Goal: Information Seeking & Learning: Check status

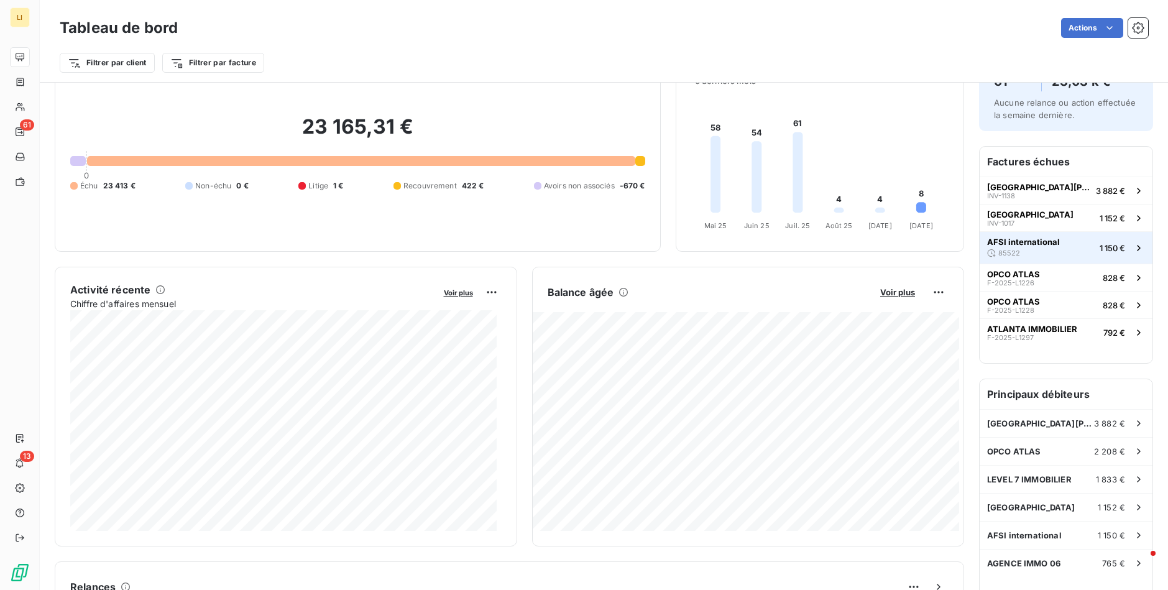
scroll to position [63, 0]
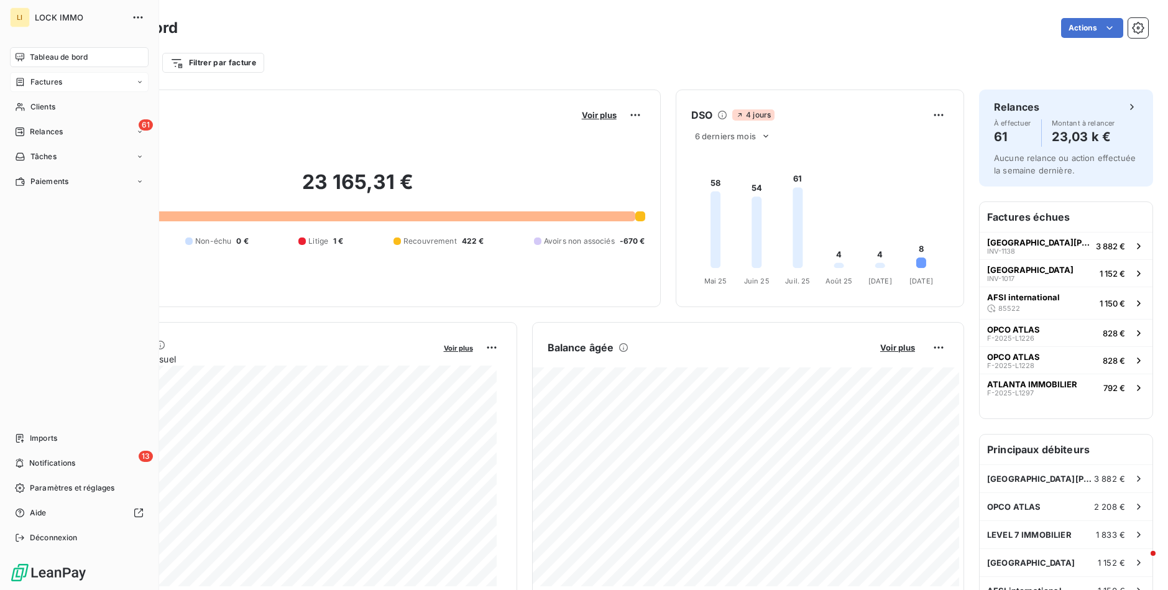
click at [24, 83] on icon at bounding box center [20, 82] width 11 height 10
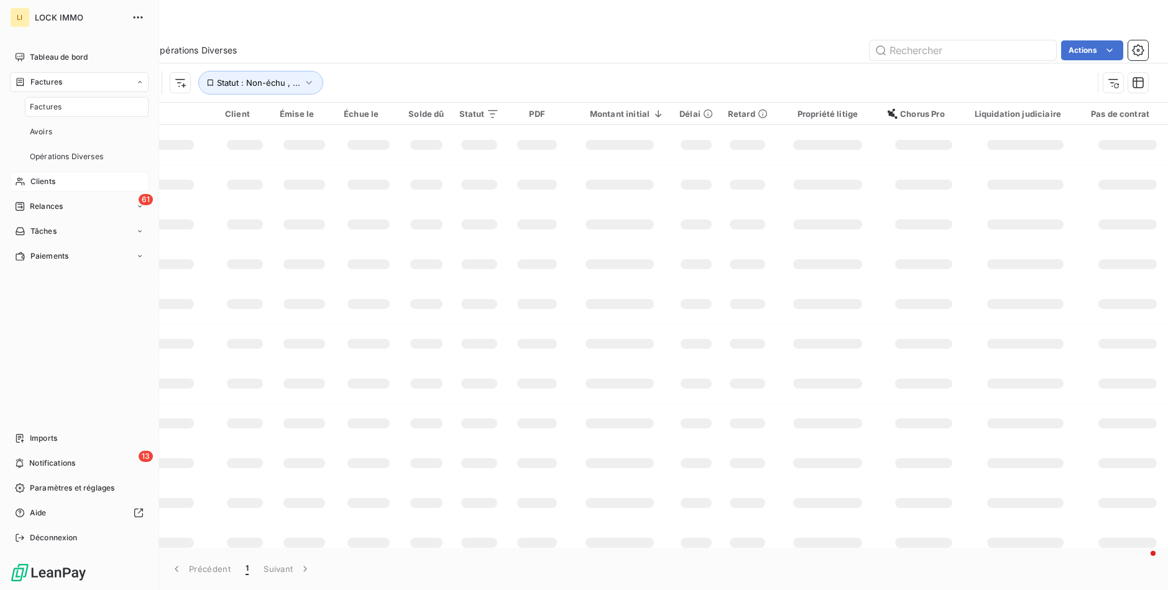
click at [45, 179] on span "Clients" at bounding box center [42, 181] width 25 height 11
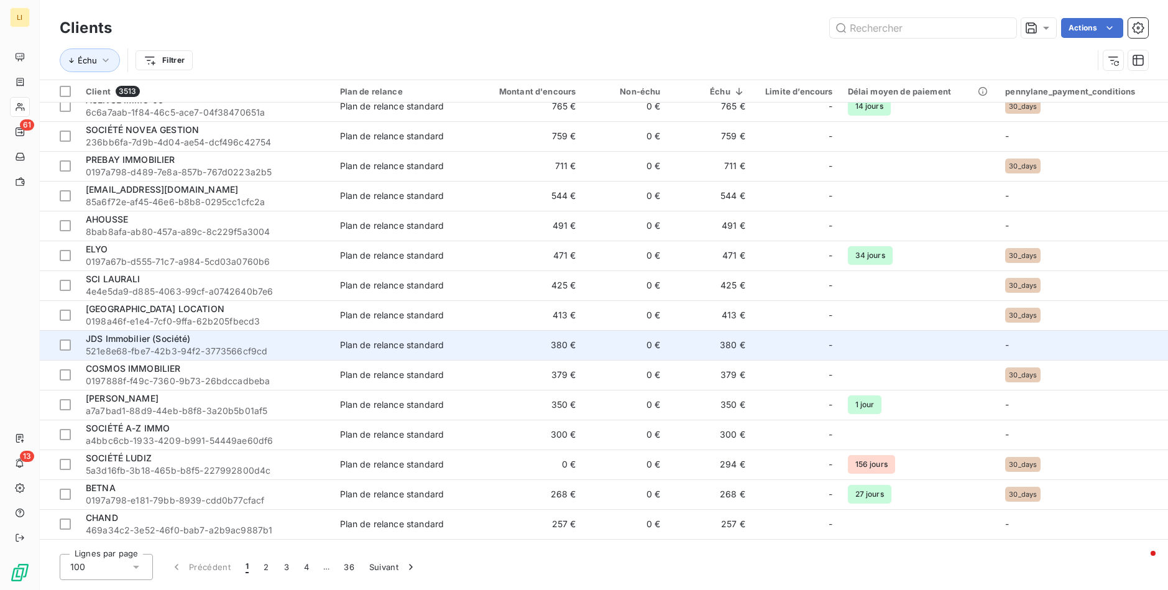
scroll to position [186, 0]
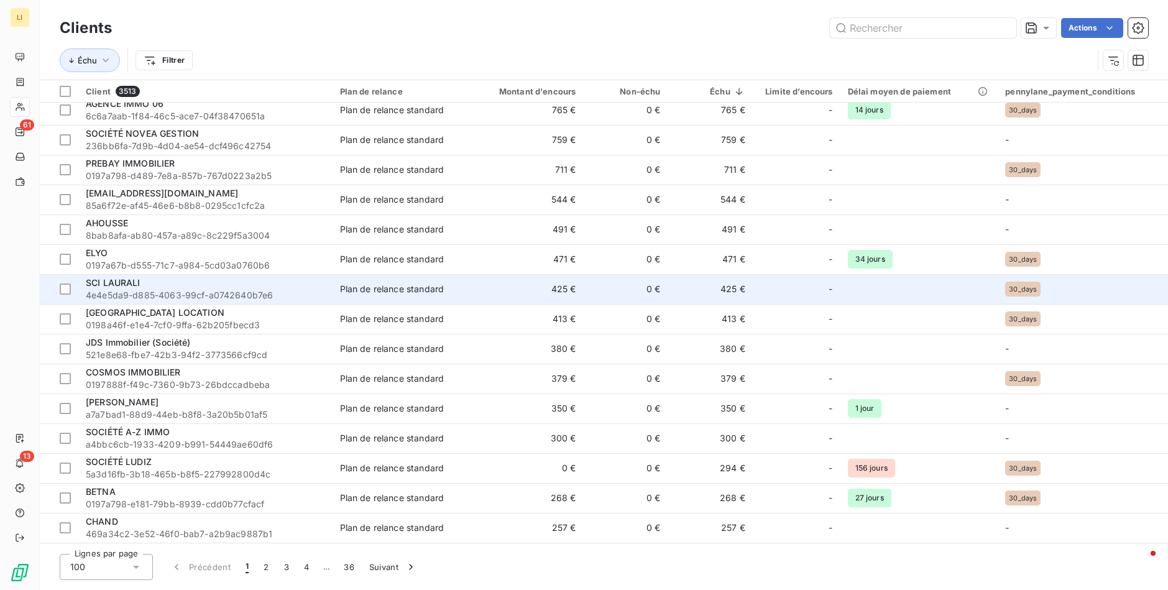
click at [715, 285] on td "425 €" at bounding box center [710, 289] width 85 height 30
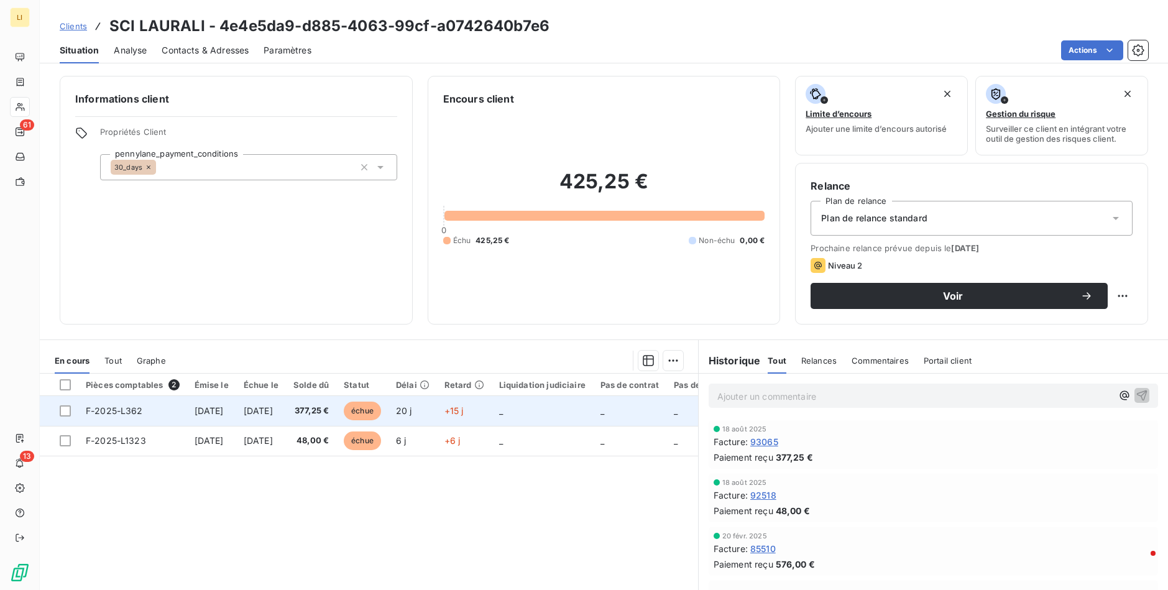
click at [273, 411] on span "[DATE]" at bounding box center [258, 410] width 29 height 11
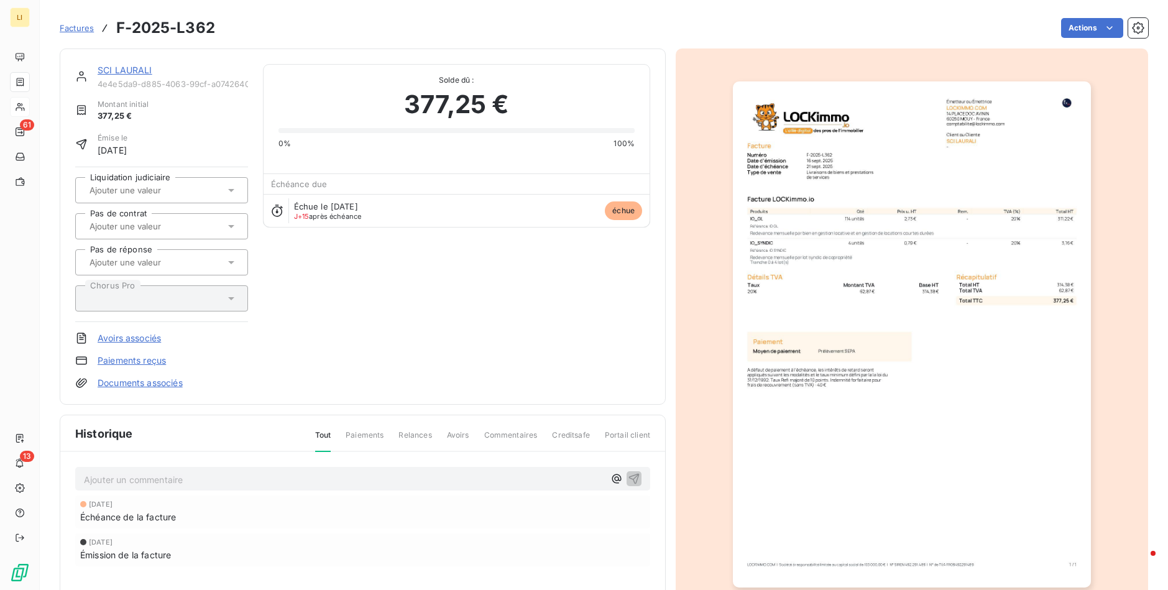
click at [75, 24] on span "Factures" at bounding box center [77, 28] width 34 height 10
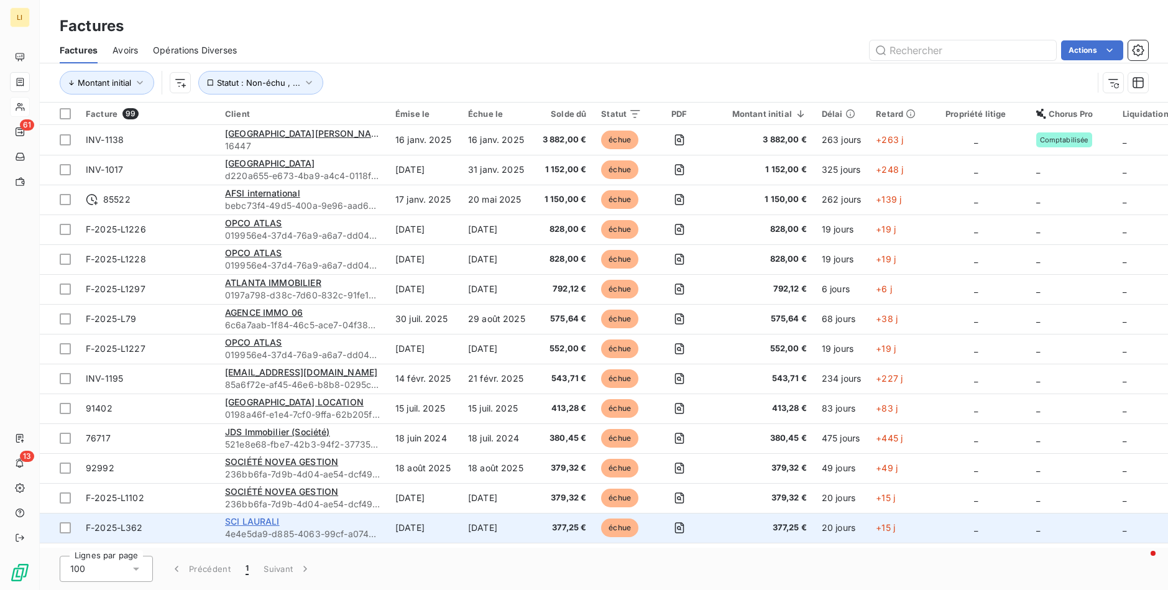
click at [260, 520] on span "SCI LAURALI" at bounding box center [252, 521] width 55 height 11
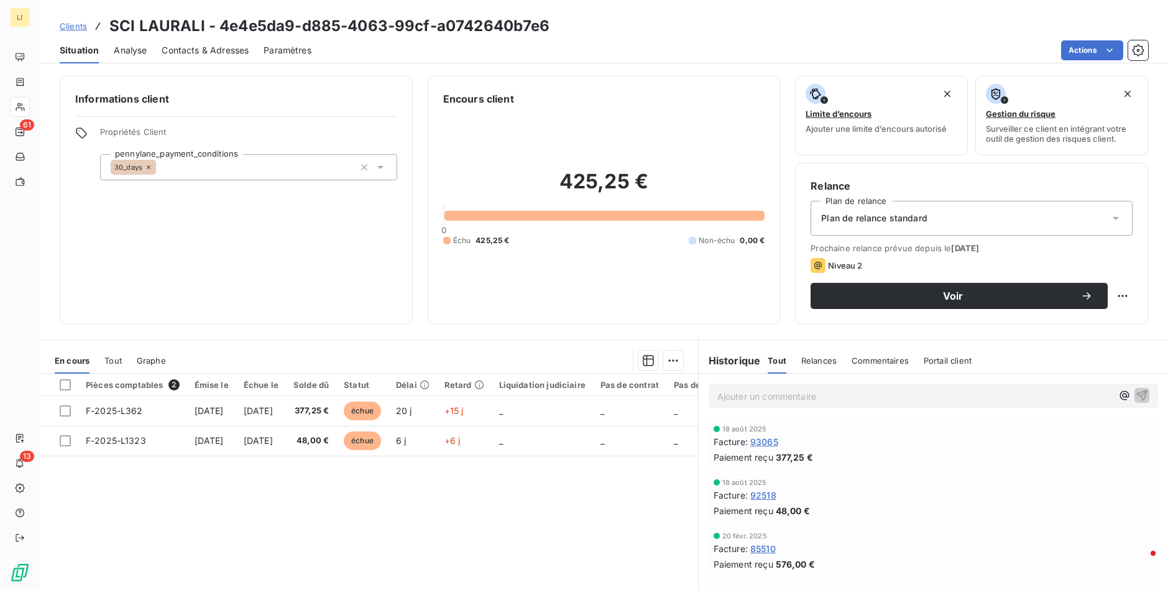
click at [117, 362] on span "Tout" at bounding box center [112, 361] width 17 height 10
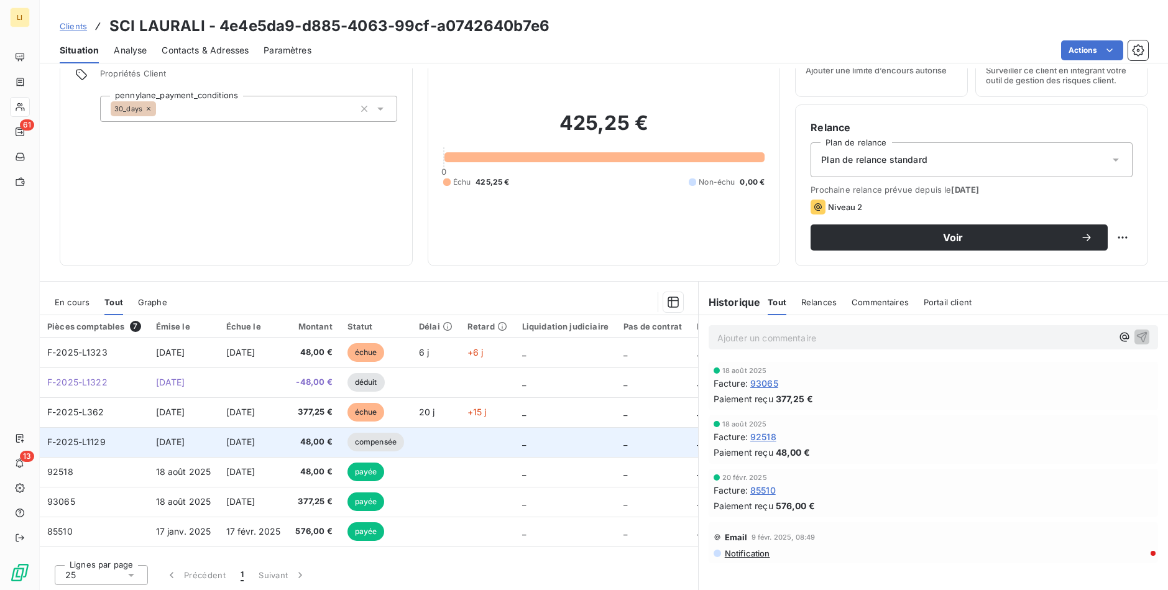
scroll to position [60, 0]
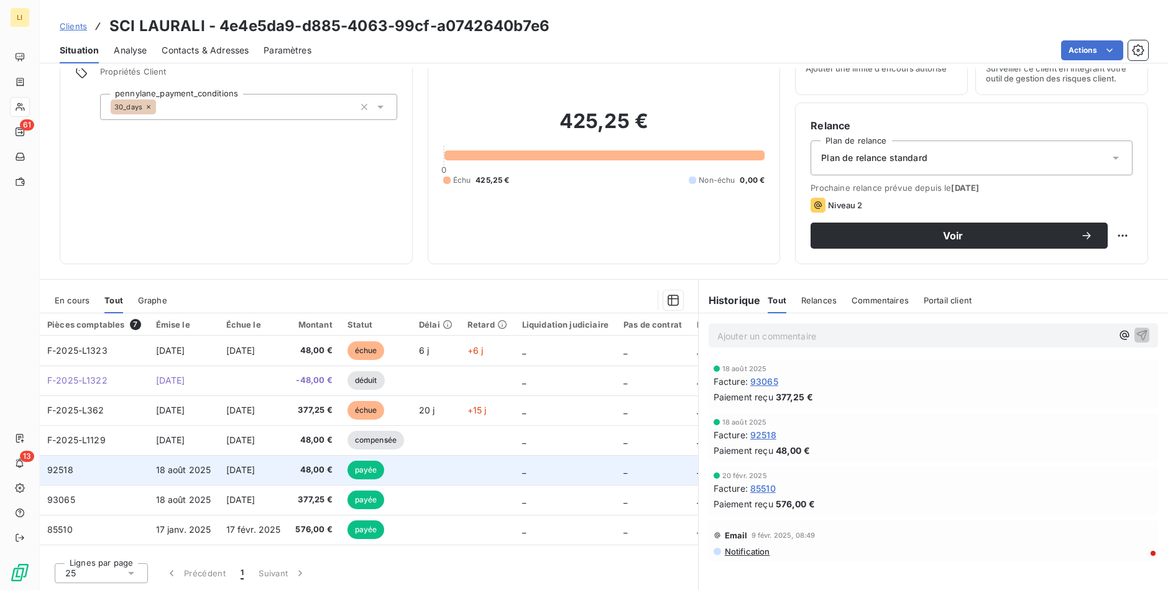
click at [288, 466] on td "[DATE]" at bounding box center [254, 470] width 70 height 30
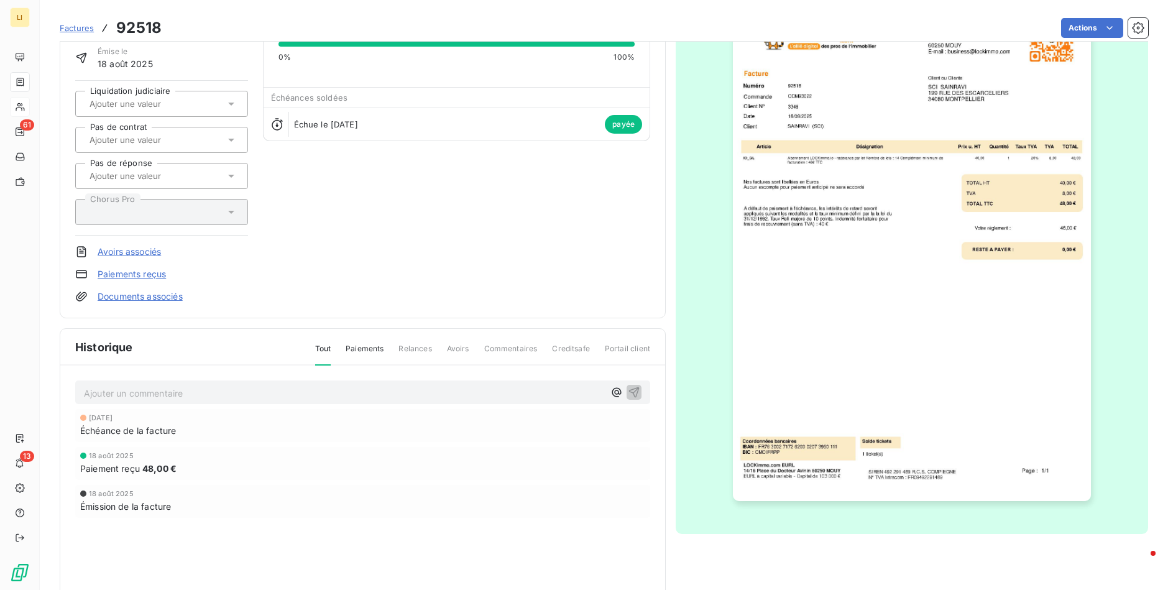
scroll to position [134, 0]
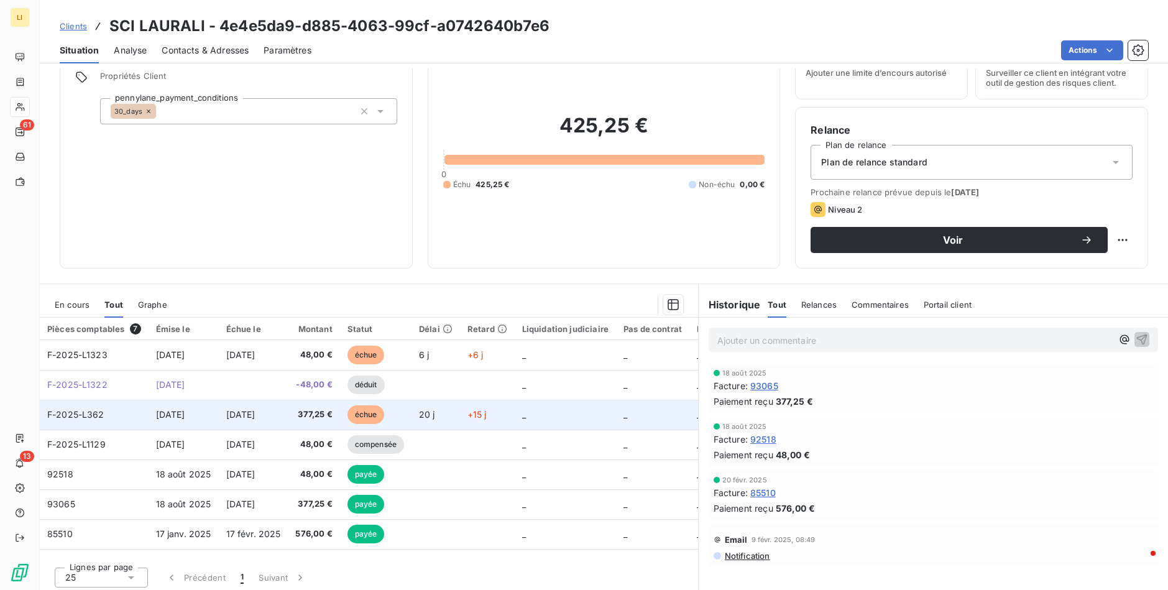
scroll to position [60, 0]
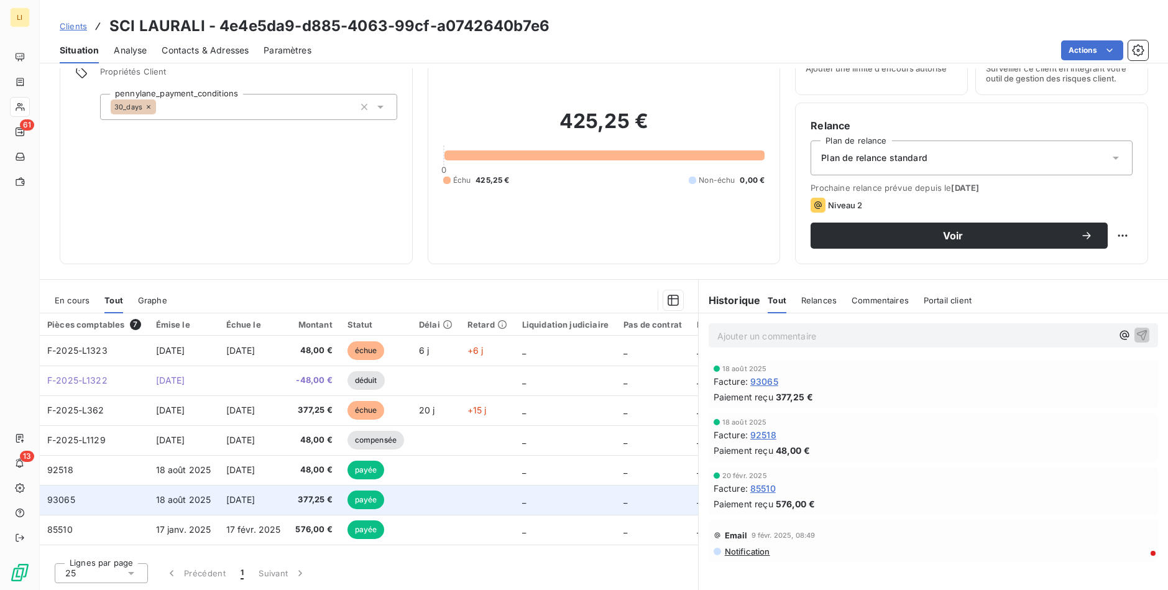
click at [325, 502] on span "377,25 €" at bounding box center [313, 499] width 37 height 12
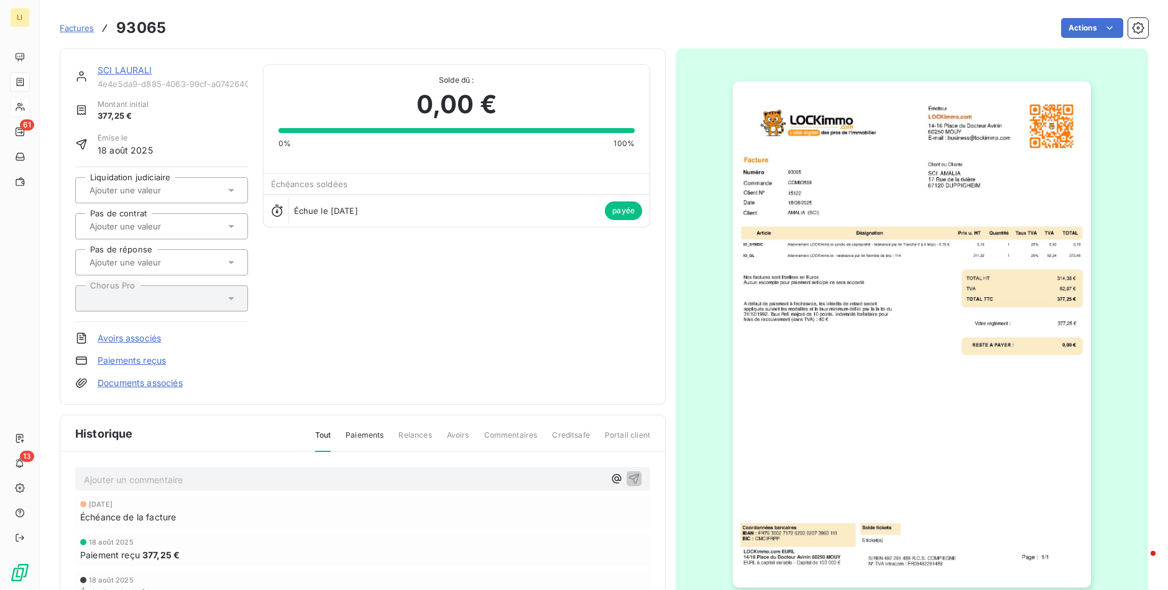
click at [128, 67] on link "SCI LAURALI" at bounding box center [125, 70] width 55 height 11
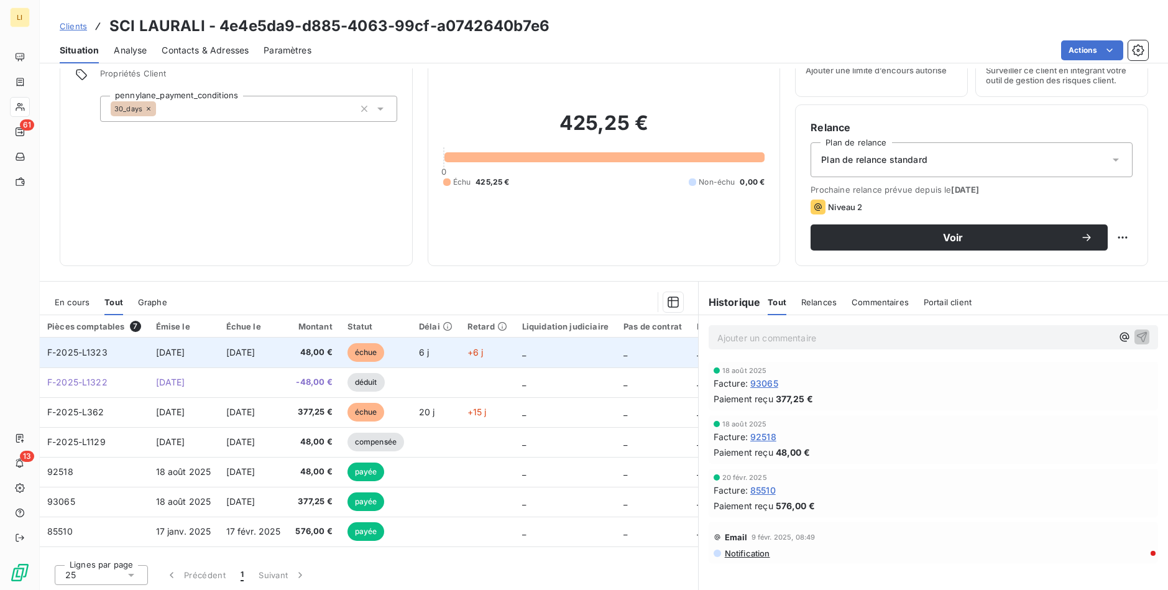
scroll to position [60, 0]
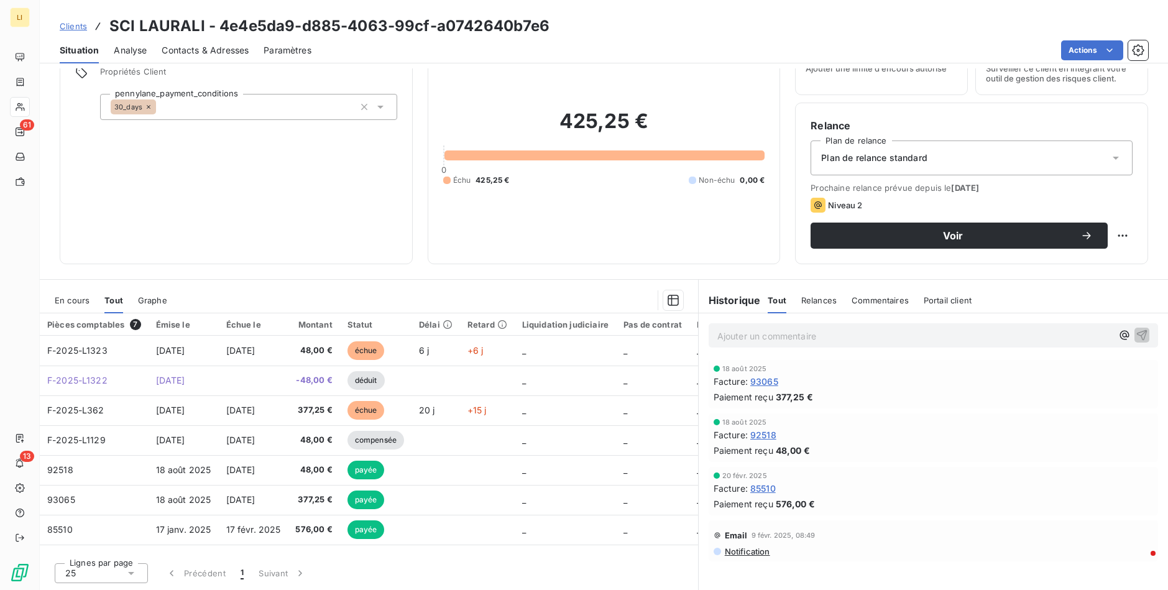
click at [77, 28] on span "Clients" at bounding box center [73, 26] width 27 height 10
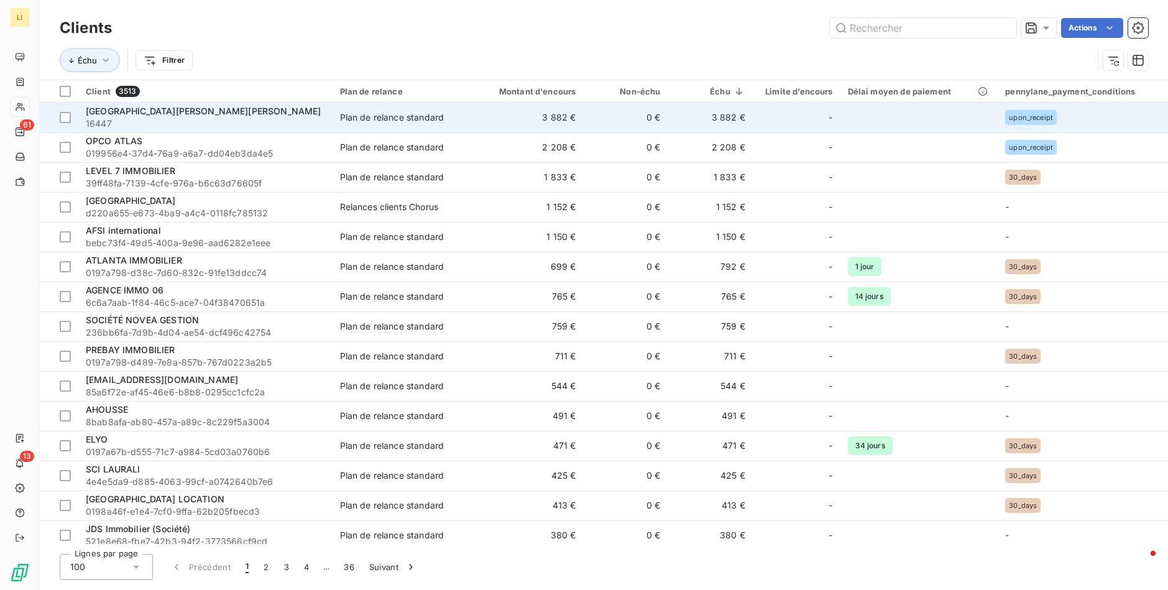
click at [182, 124] on span "16447" at bounding box center [205, 123] width 239 height 12
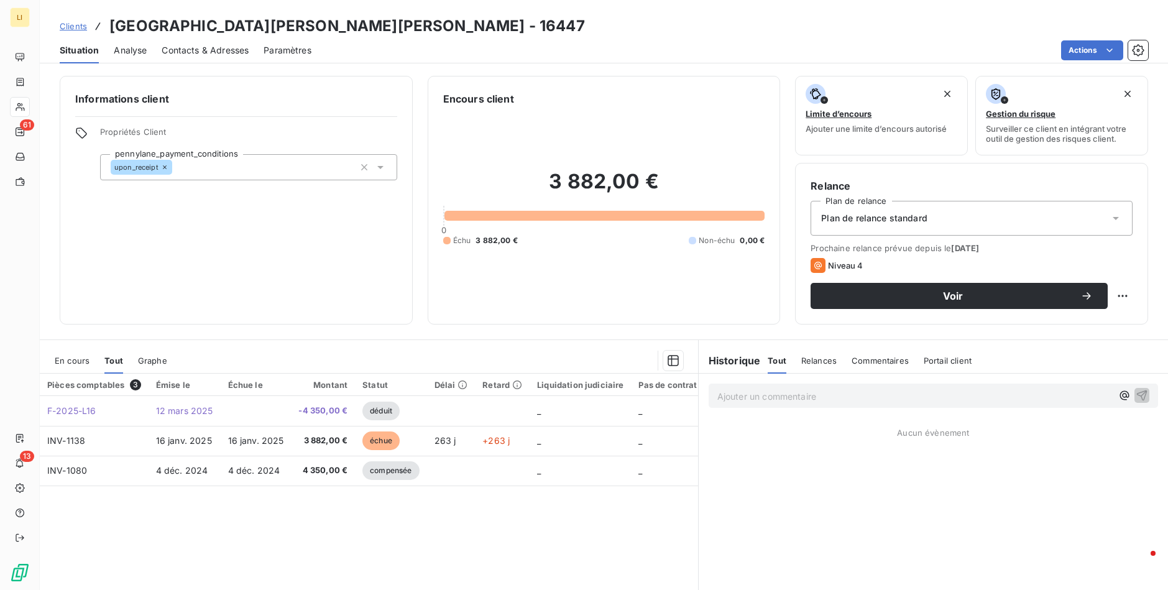
click at [75, 27] on span "Clients" at bounding box center [73, 26] width 27 height 10
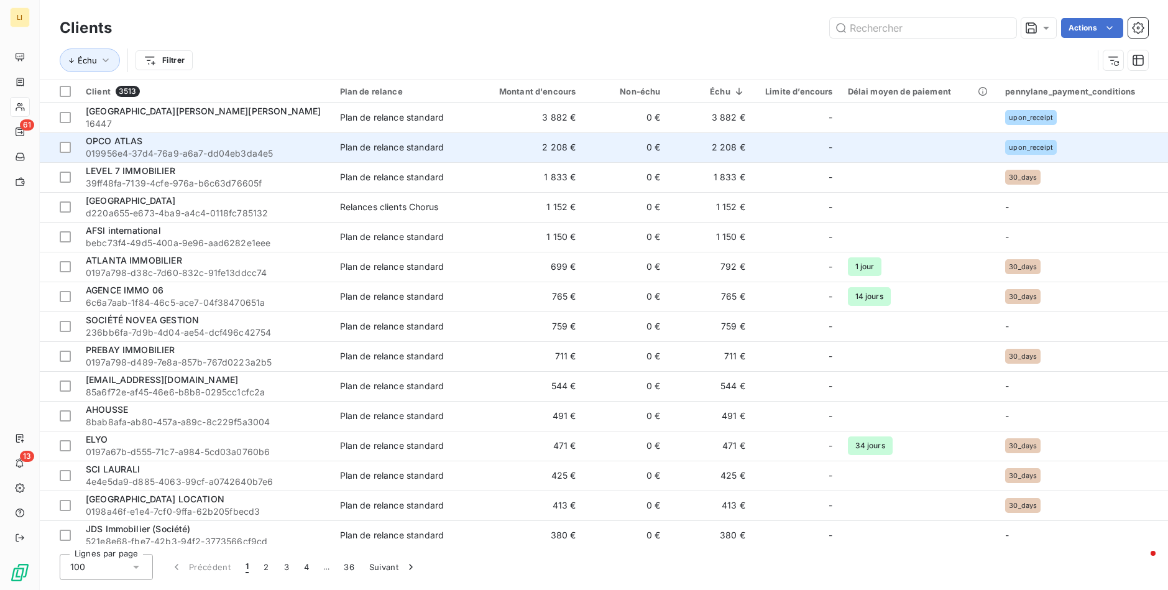
click at [622, 145] on td "0 €" at bounding box center [625, 147] width 85 height 30
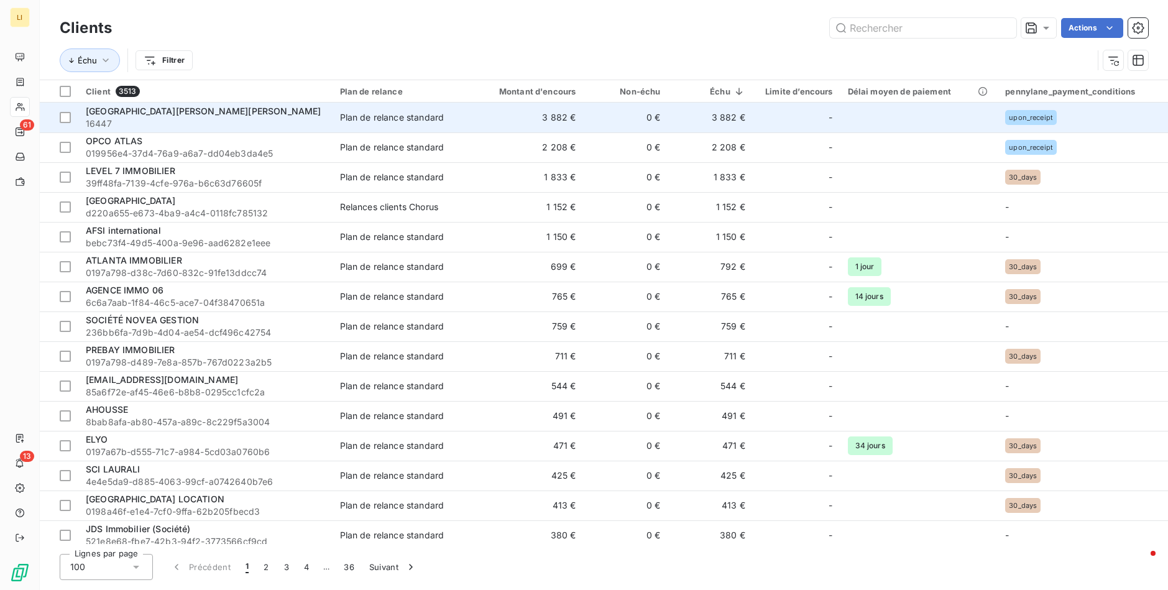
click at [728, 117] on td "3 882 €" at bounding box center [710, 118] width 85 height 30
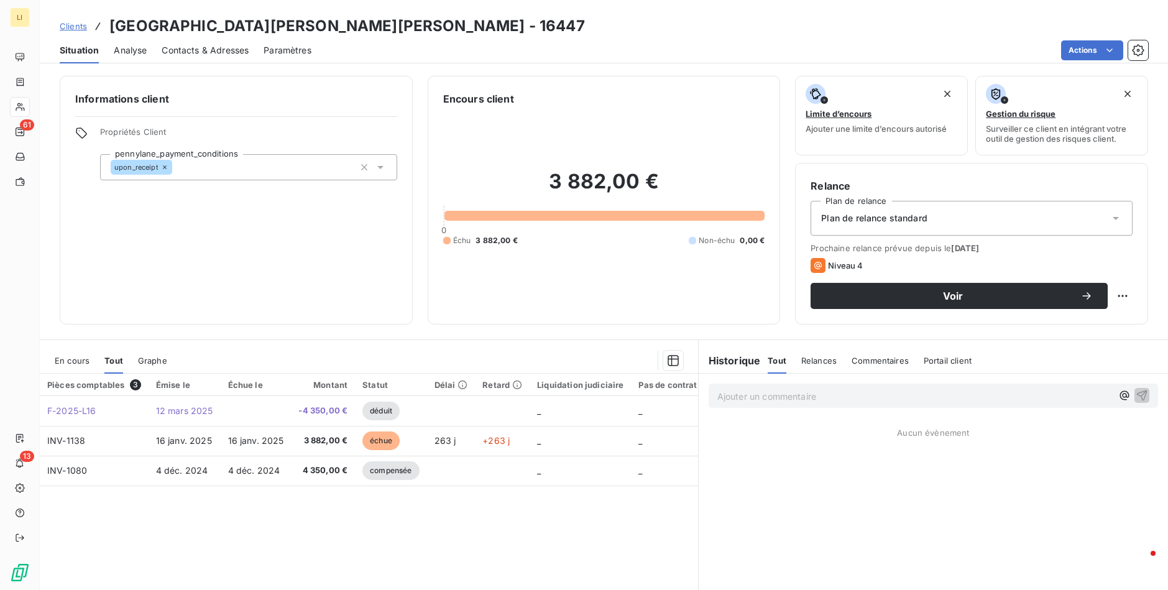
click at [64, 360] on span "En cours" at bounding box center [72, 361] width 35 height 10
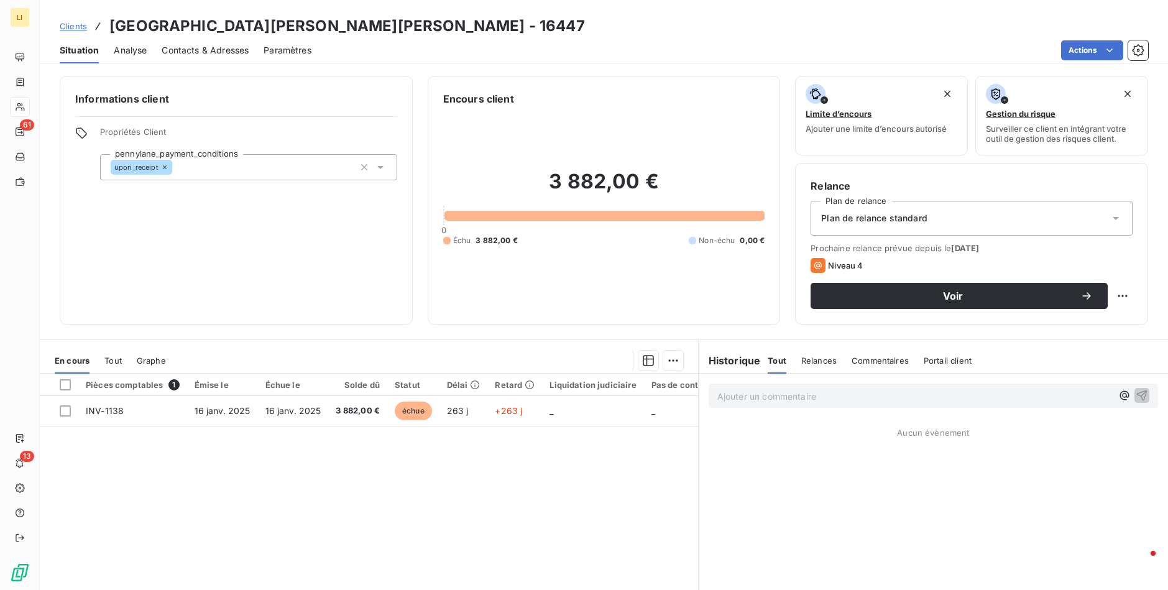
click at [129, 43] on div "Analyse" at bounding box center [130, 50] width 33 height 26
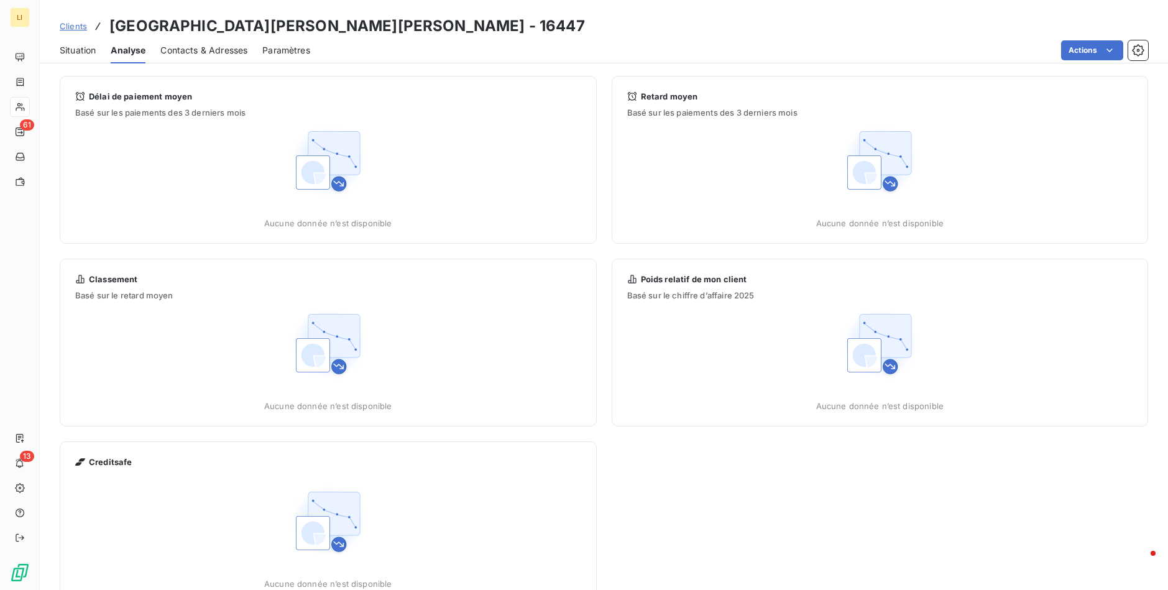
click at [179, 44] on span "Contacts & Adresses" at bounding box center [203, 50] width 87 height 12
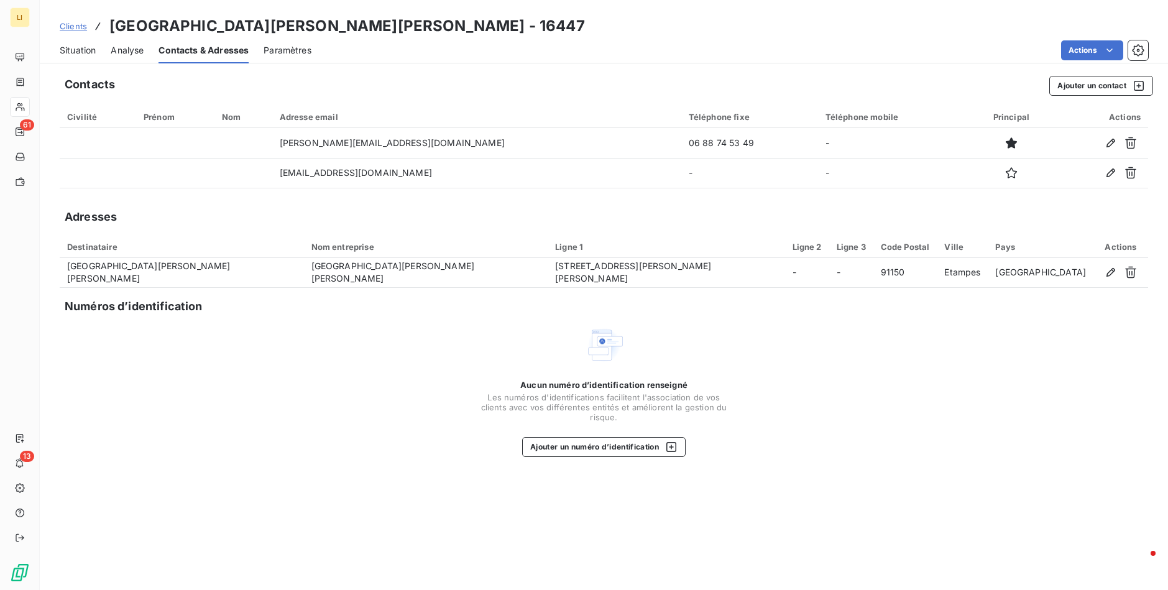
click at [295, 48] on span "Paramètres" at bounding box center [288, 50] width 48 height 12
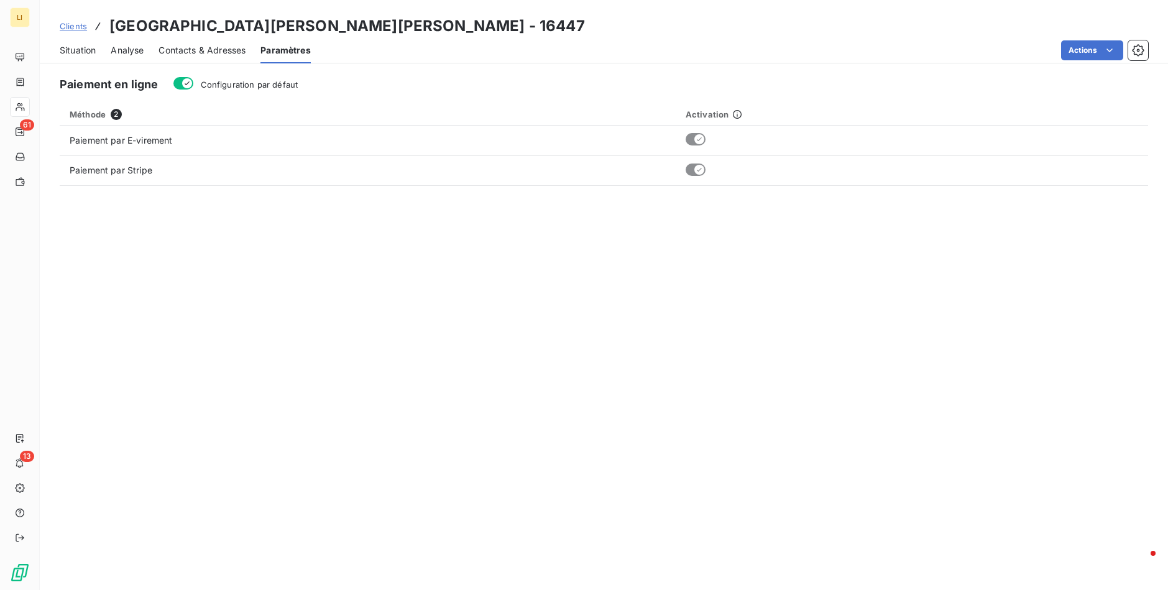
click at [77, 25] on span "Clients" at bounding box center [73, 26] width 27 height 10
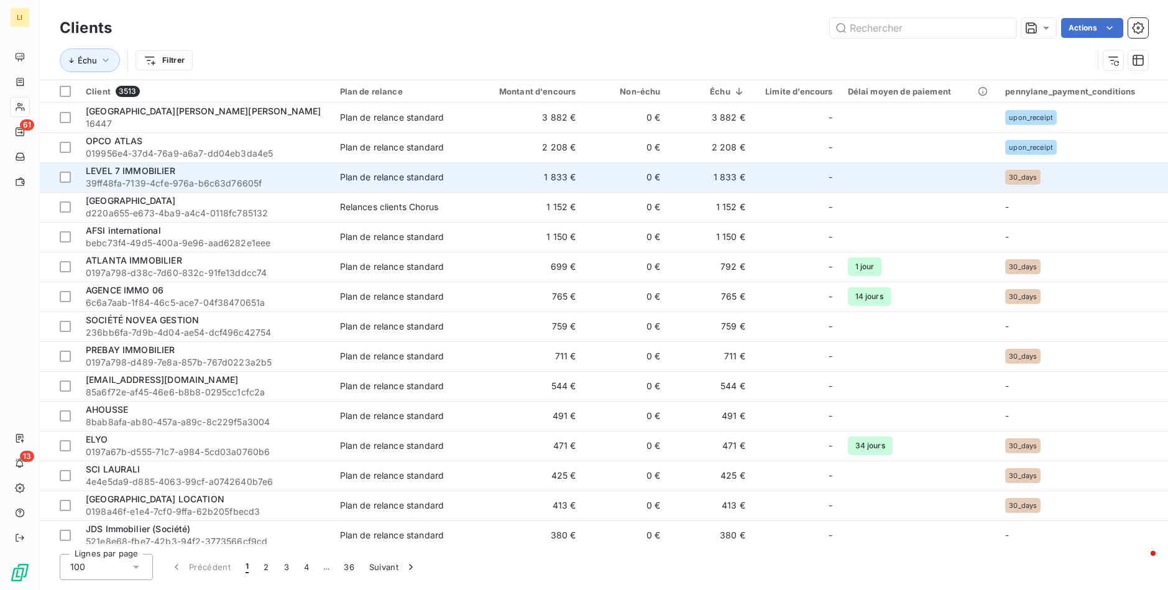
click at [103, 169] on span "LEVEL 7 IMMOBILIER" at bounding box center [130, 170] width 89 height 11
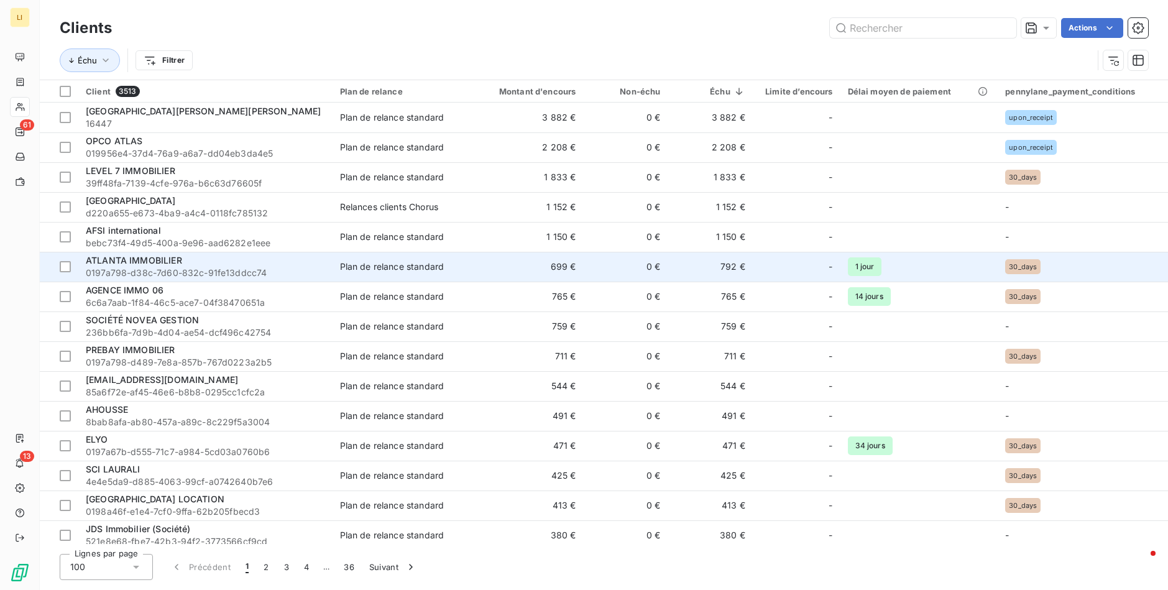
click at [549, 270] on td "699 €" at bounding box center [527, 267] width 114 height 30
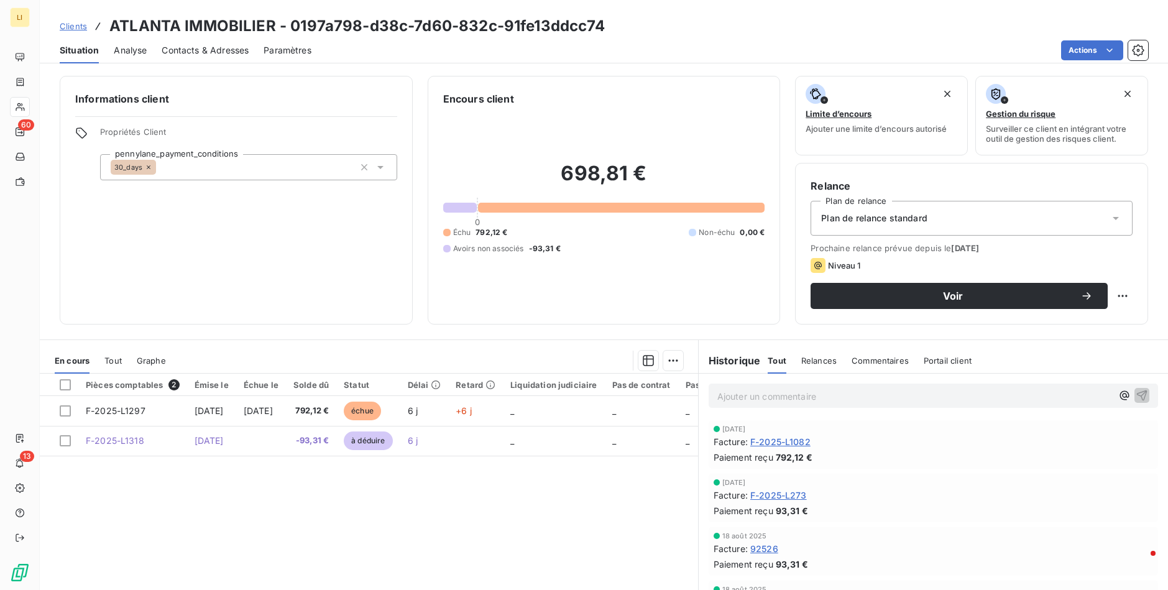
click at [62, 26] on span "Clients" at bounding box center [73, 26] width 27 height 10
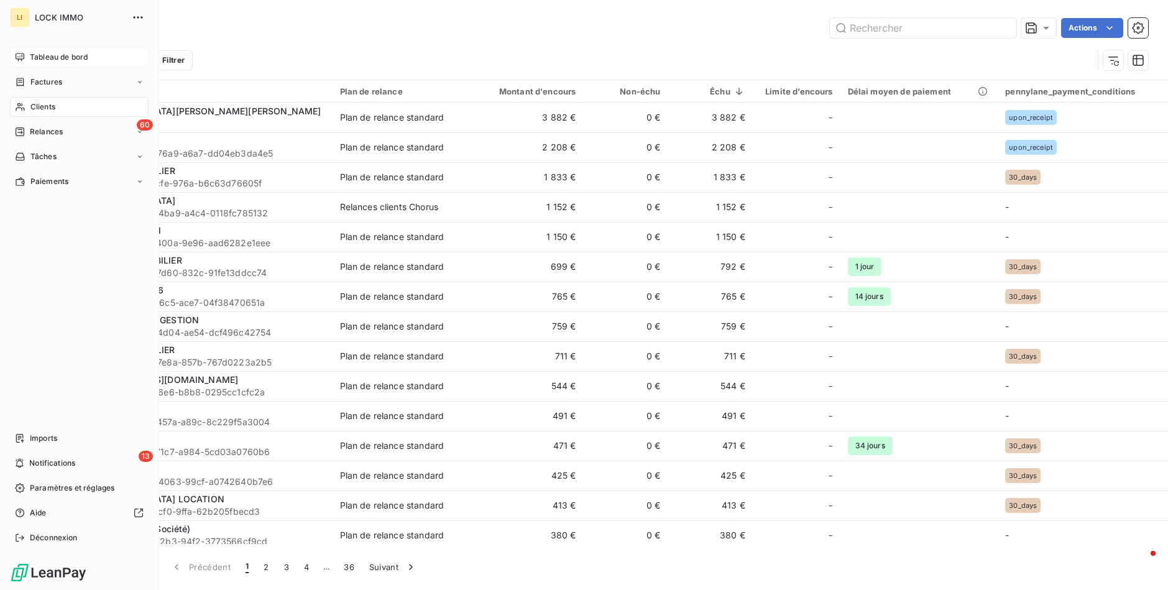
click at [22, 58] on icon at bounding box center [20, 57] width 10 height 10
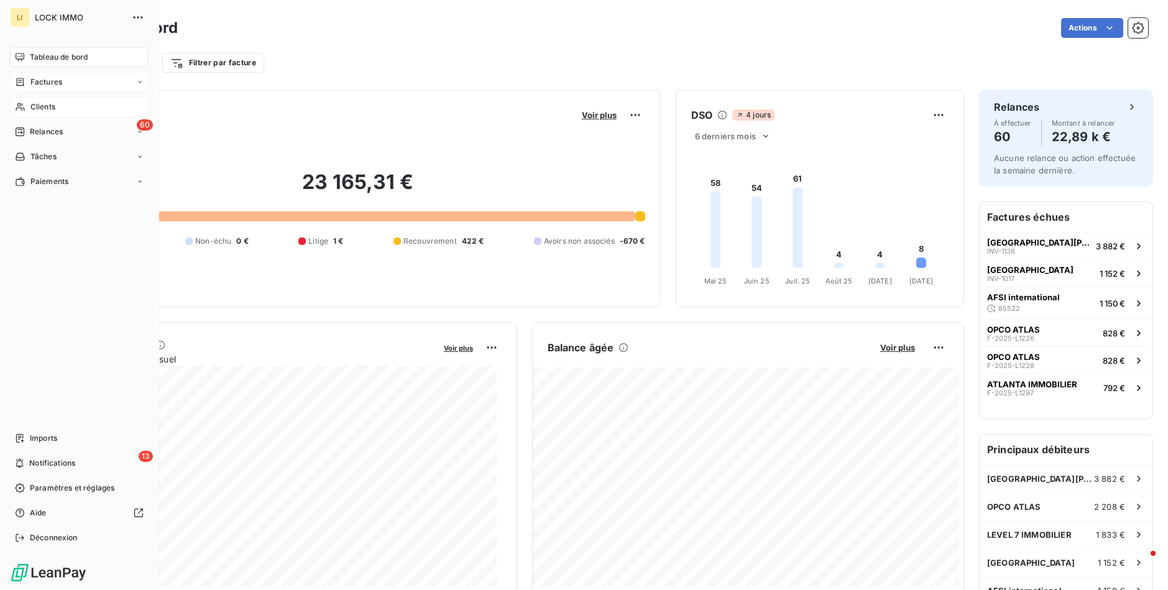
click at [18, 81] on icon at bounding box center [20, 82] width 11 height 10
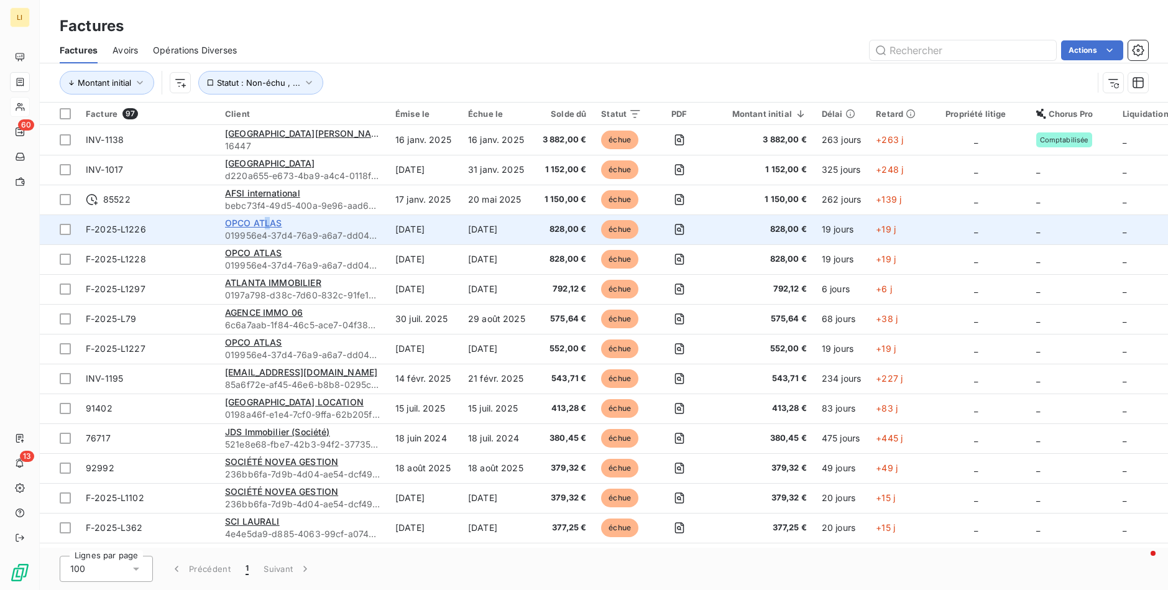
click at [267, 221] on span "OPCO ATLAS" at bounding box center [253, 223] width 57 height 11
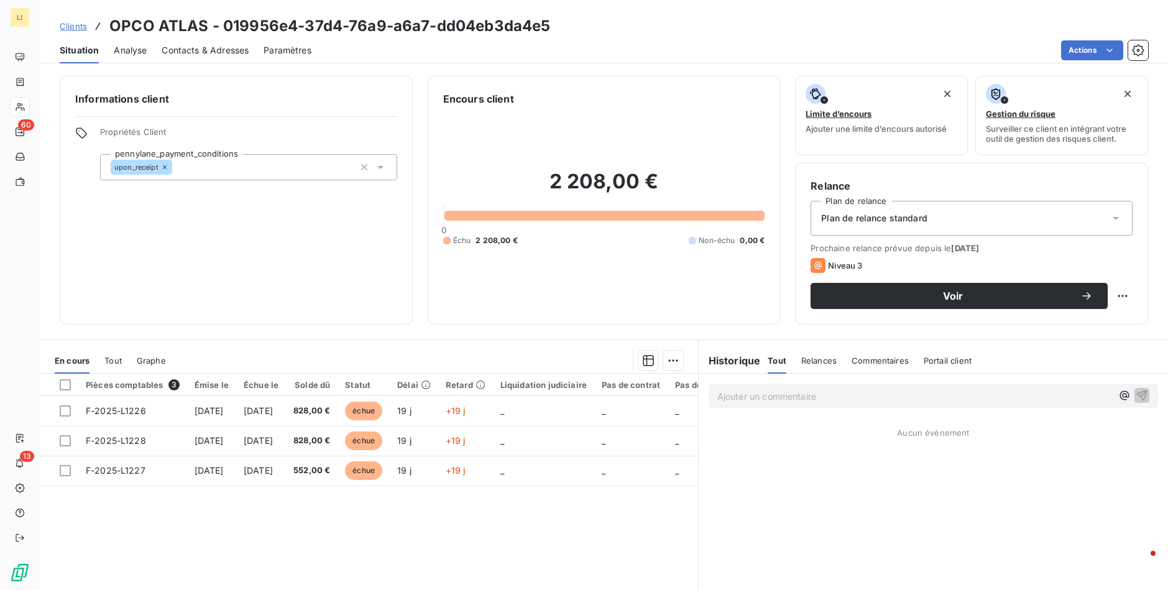
click at [73, 24] on span "Clients" at bounding box center [73, 26] width 27 height 10
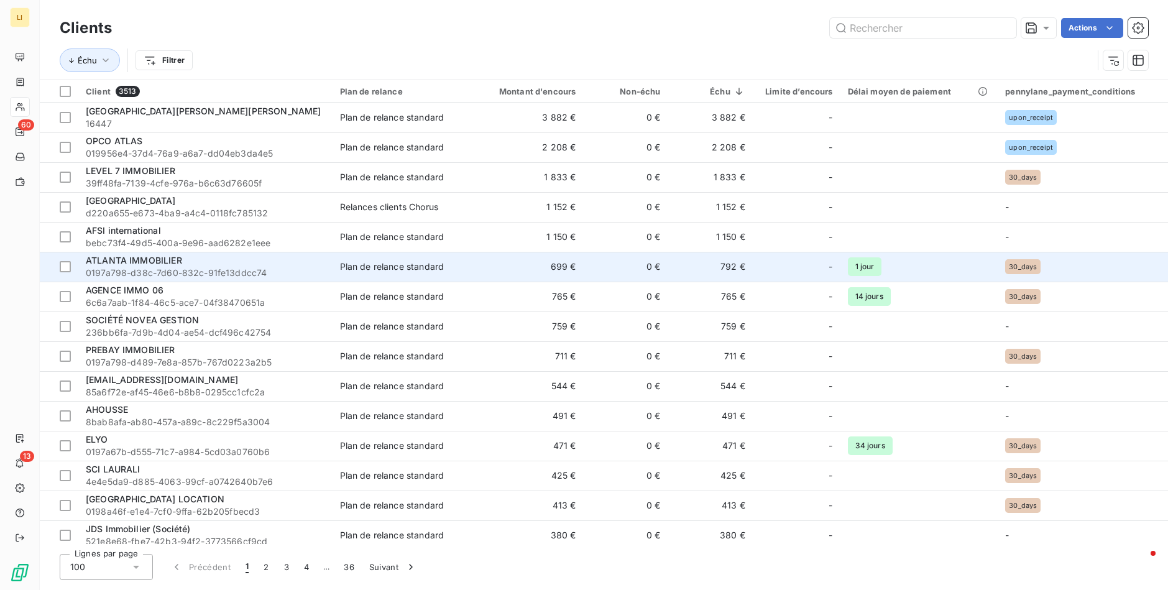
click at [403, 264] on div "Plan de relance standard" at bounding box center [392, 266] width 104 height 12
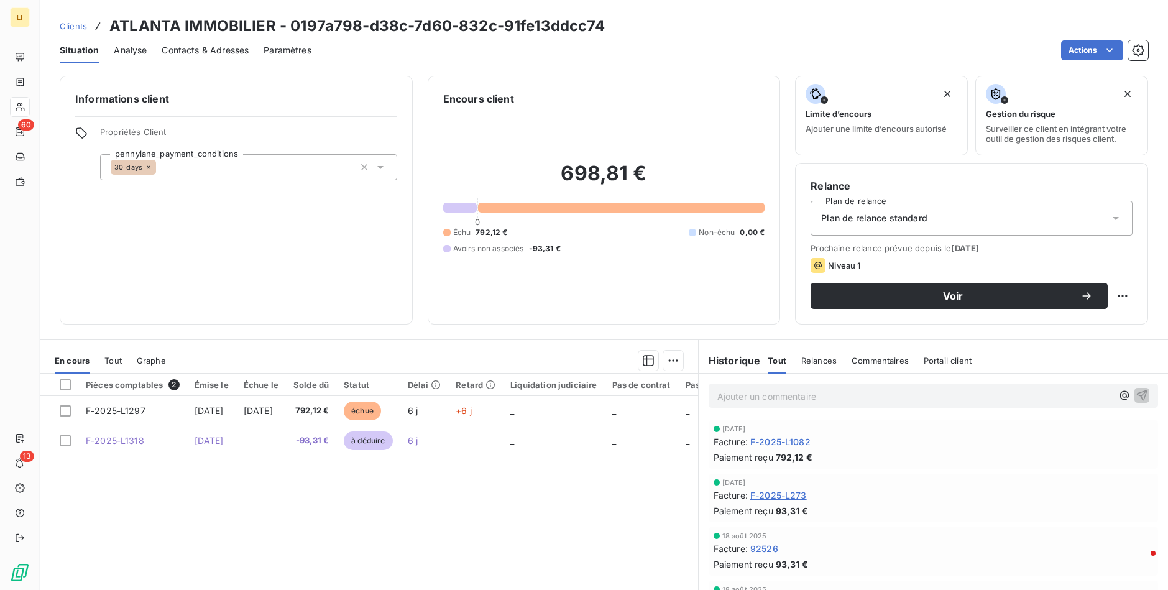
click at [71, 25] on span "Clients" at bounding box center [73, 26] width 27 height 10
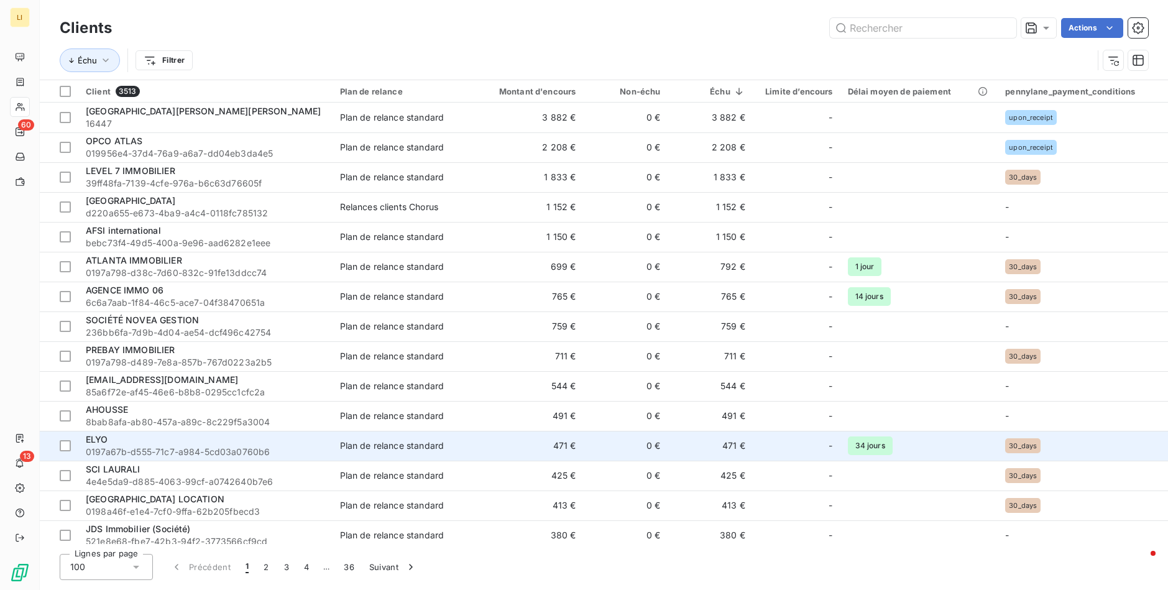
click at [279, 434] on div "ELYO" at bounding box center [205, 439] width 239 height 12
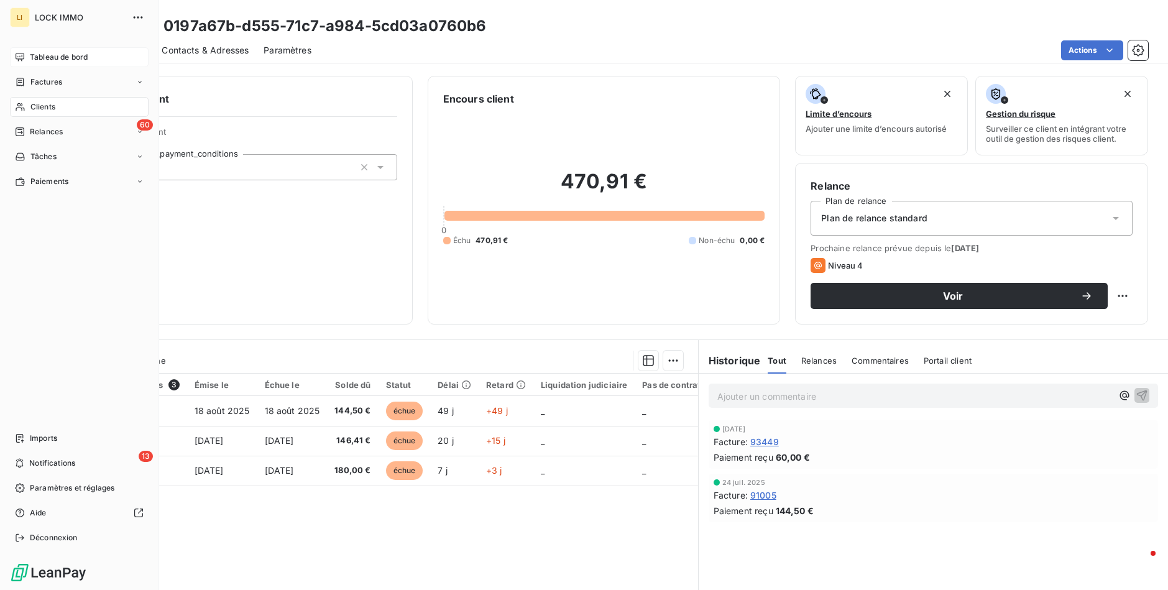
click at [17, 62] on icon at bounding box center [20, 57] width 10 height 10
